Goal: Information Seeking & Learning: Understand process/instructions

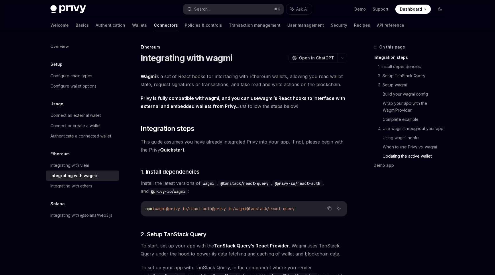
scroll to position [1584, 0]
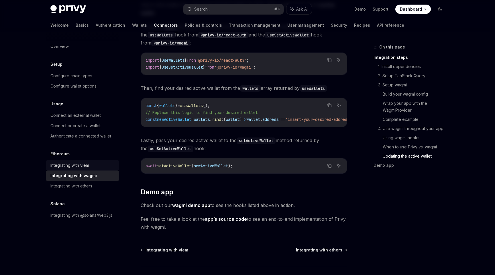
click at [81, 170] on link "Integrating with viem" at bounding box center [82, 165] width 73 height 10
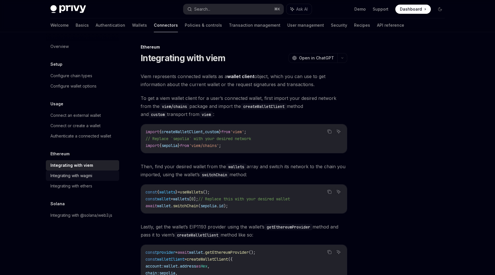
click at [79, 176] on div "Integrating with wagmi" at bounding box center [71, 175] width 42 height 7
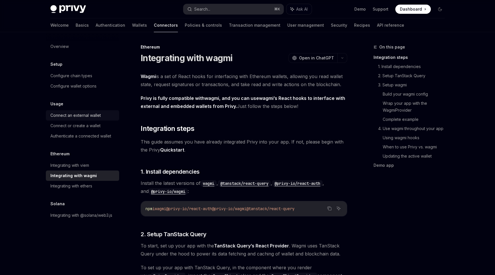
click at [104, 116] on div "Connect an external wallet" at bounding box center [82, 115] width 65 height 7
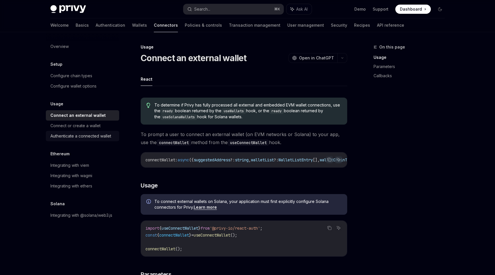
click at [93, 138] on div "Authenticate a connected wallet" at bounding box center [80, 135] width 61 height 7
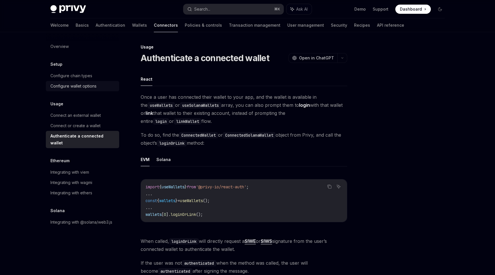
click at [87, 89] on div "Configure wallet options" at bounding box center [73, 86] width 46 height 7
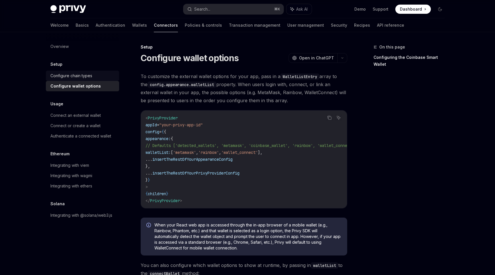
click at [84, 71] on link "Configure chain types" at bounding box center [82, 76] width 73 height 10
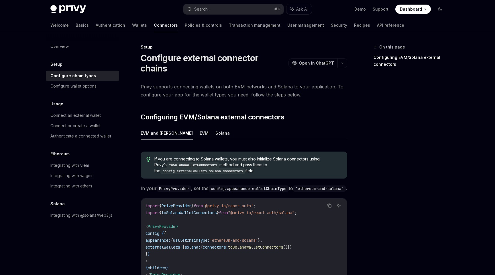
click at [76, 52] on div "Overview Setup Configure chain types Configure wallet options Usage Connect an …" at bounding box center [82, 130] width 73 height 179
click at [67, 52] on div "Overview Setup Configure chain types Configure wallet options Usage Connect an …" at bounding box center [82, 130] width 73 height 179
click at [65, 47] on div "Overview" at bounding box center [59, 46] width 18 height 7
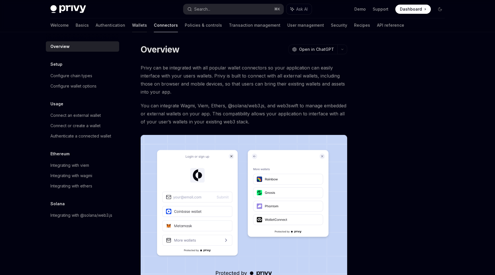
click at [132, 23] on link "Wallets" at bounding box center [139, 25] width 15 height 14
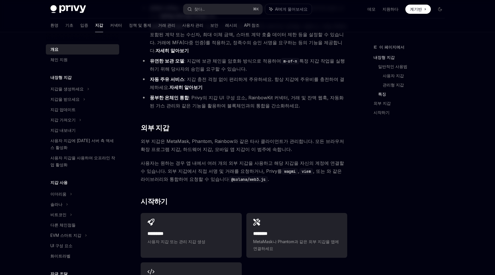
scroll to position [713, 0]
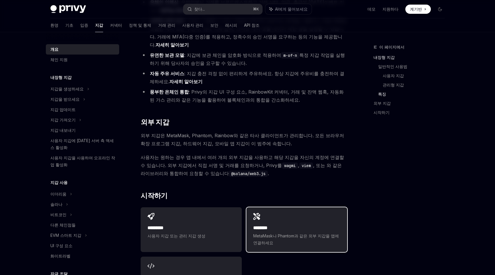
click at [276, 233] on font "MetaMask나 Phantom과 같은 외부 지갑을 앱에 연결하세요" at bounding box center [296, 239] width 86 height 12
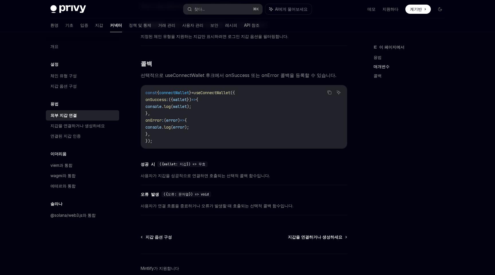
scroll to position [325, 0]
click at [192, 171] on font "사용자가 지갑을 성공적으로 연결하면 호출되는 선택적 콜백 함수입니다." at bounding box center [205, 173] width 129 height 5
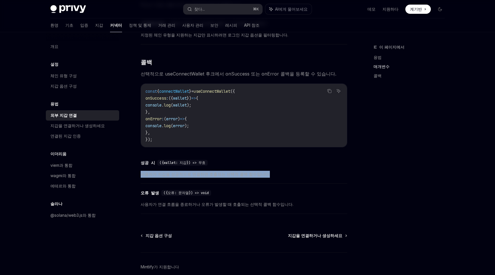
click at [192, 171] on font "사용자가 지갑을 성공적으로 연결하면 호출되는 선택적 콜백 함수입니다." at bounding box center [205, 173] width 129 height 5
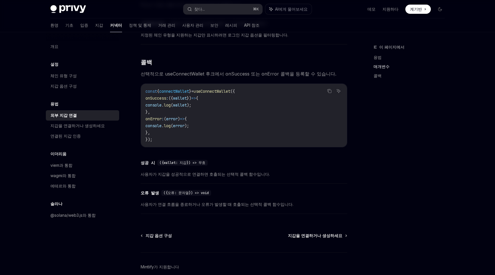
click at [229, 171] on font "사용자가 지갑을 성공적으로 연결하면 호출되는 선택적 콜백 함수입니다." at bounding box center [205, 173] width 129 height 5
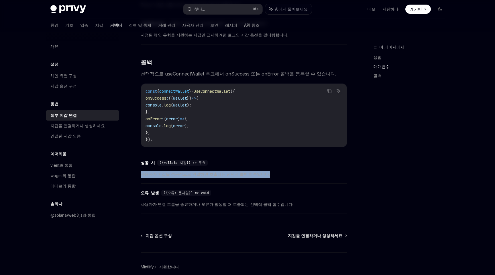
click at [229, 171] on font "사용자가 지갑을 성공적으로 연결하면 호출되는 선택적 콜백 함수입니다." at bounding box center [205, 173] width 129 height 5
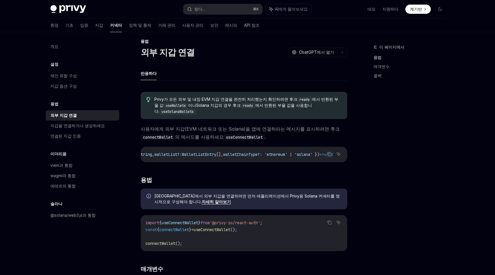
scroll to position [0, 0]
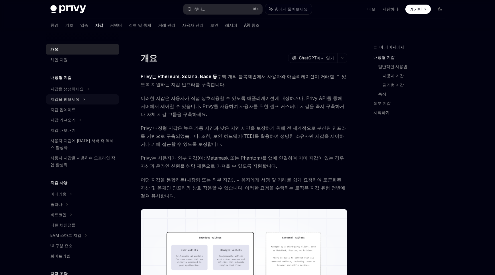
click at [72, 94] on div "지갑을 받으세요" at bounding box center [82, 99] width 73 height 10
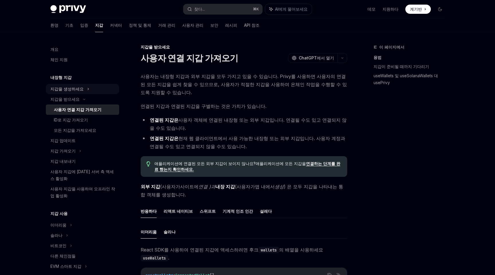
click at [73, 90] on font "지갑을 생성하세요" at bounding box center [66, 88] width 33 height 5
type textarea "*"
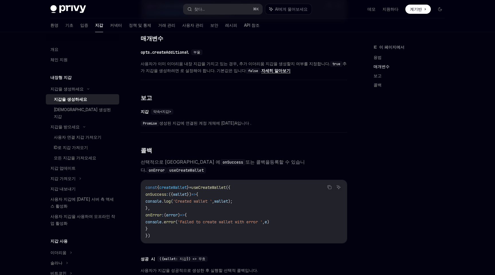
scroll to position [287, 0]
